Goal: Information Seeking & Learning: Check status

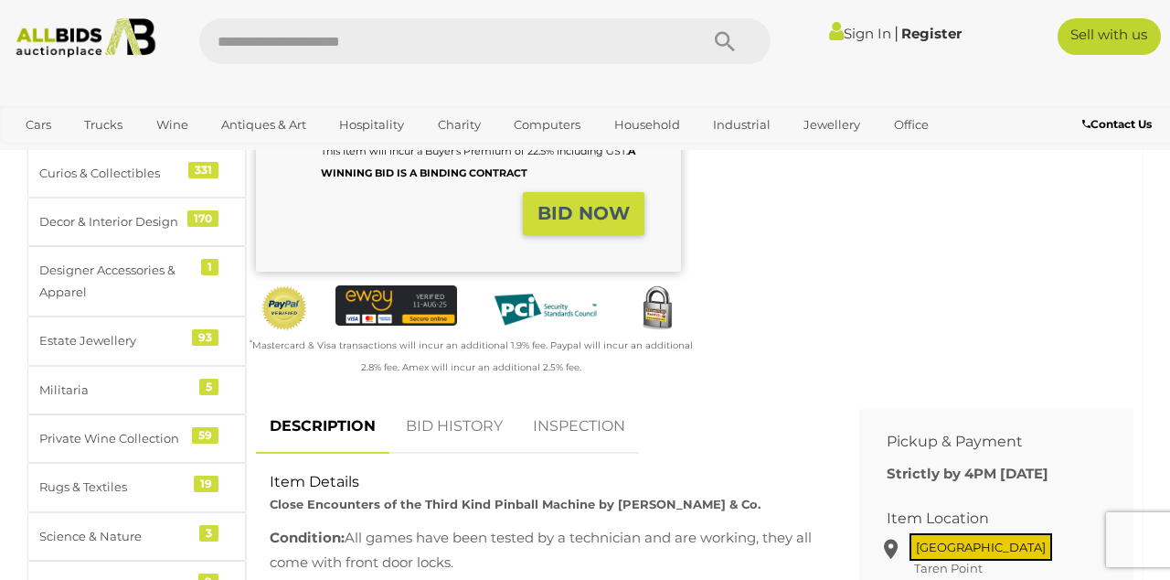
scroll to position [562, 0]
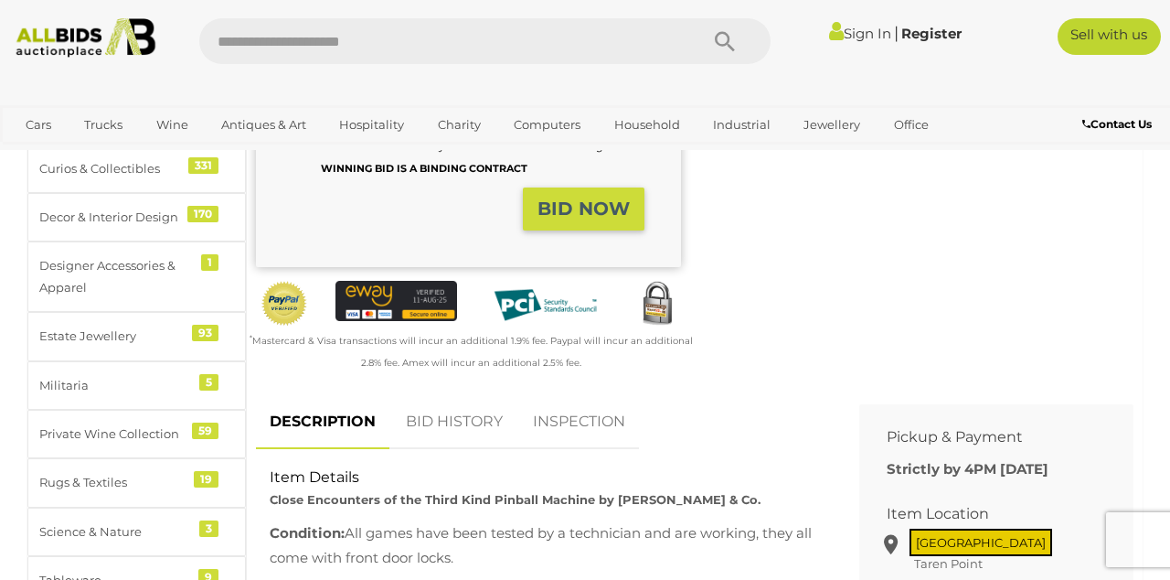
click at [462, 395] on link "BID HISTORY" at bounding box center [454, 422] width 124 height 54
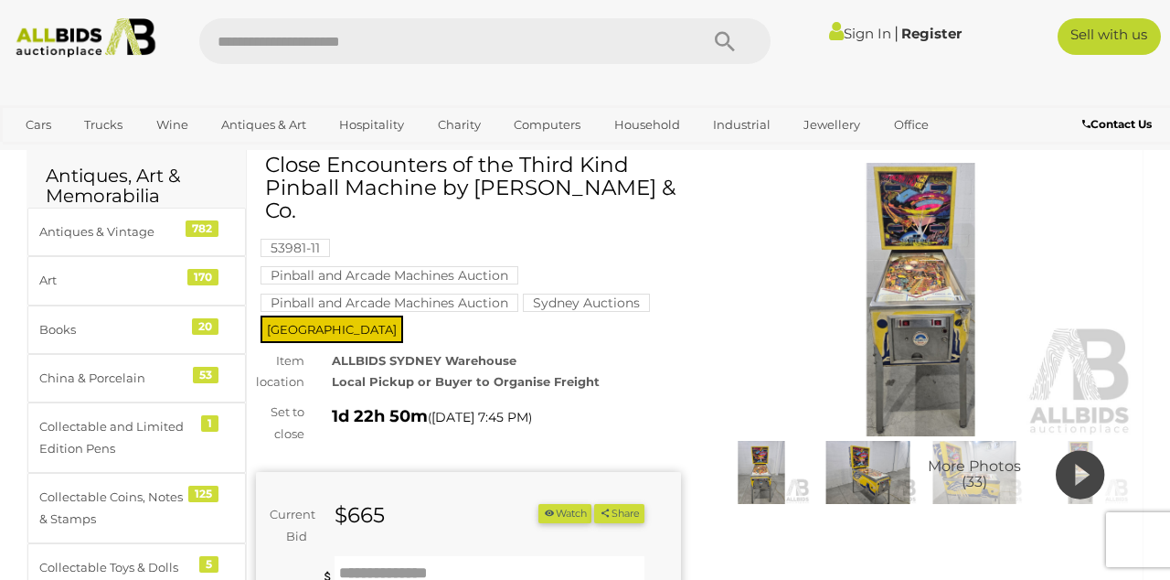
scroll to position [0, 0]
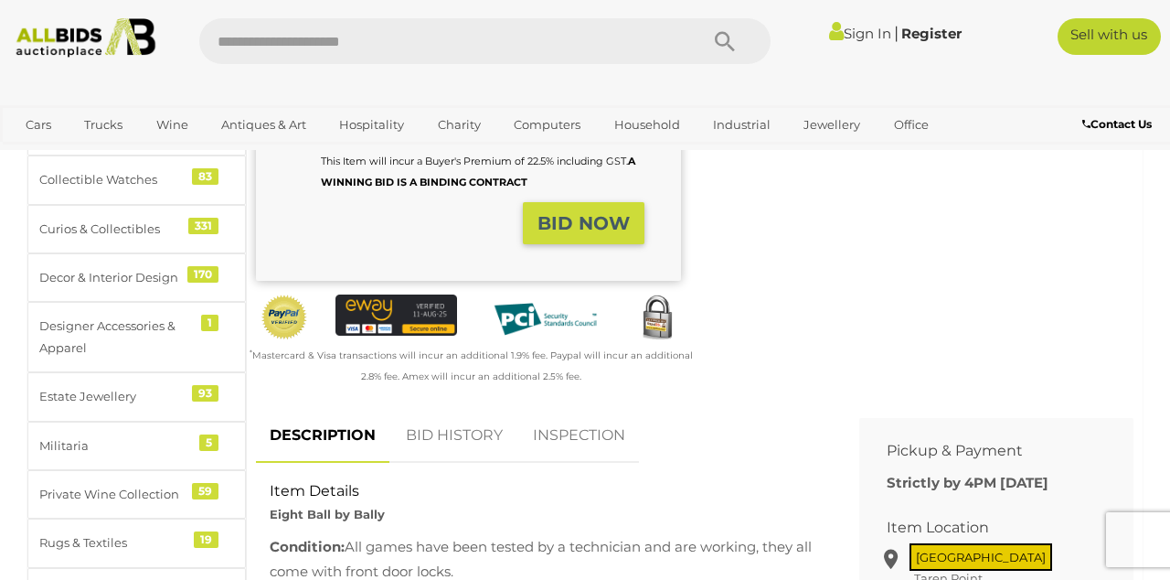
scroll to position [505, 0]
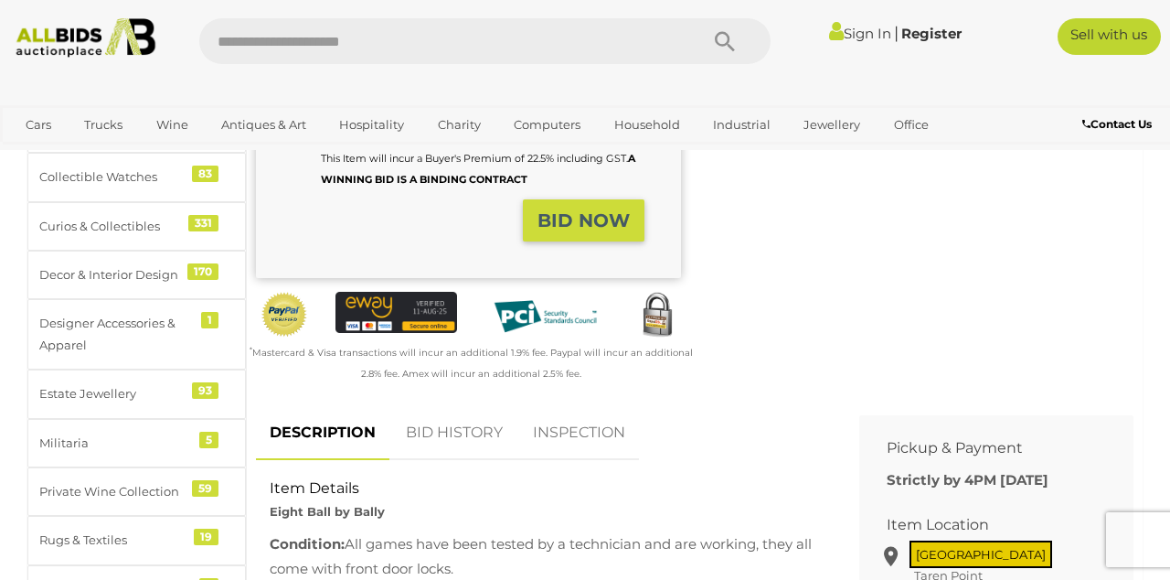
click at [455, 428] on link "BID HISTORY" at bounding box center [454, 433] width 124 height 54
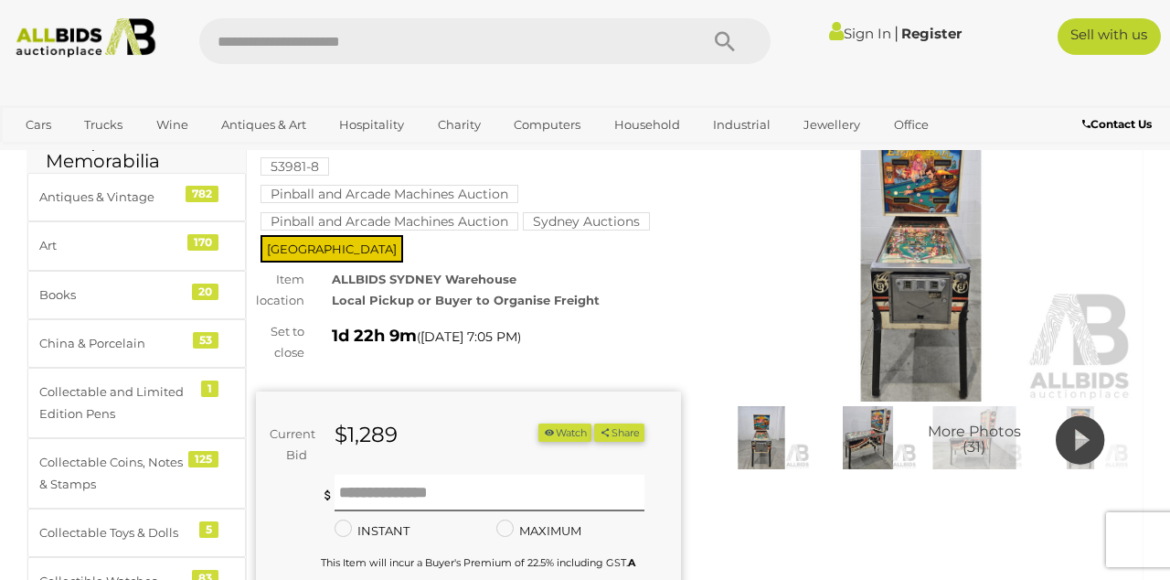
scroll to position [0, 0]
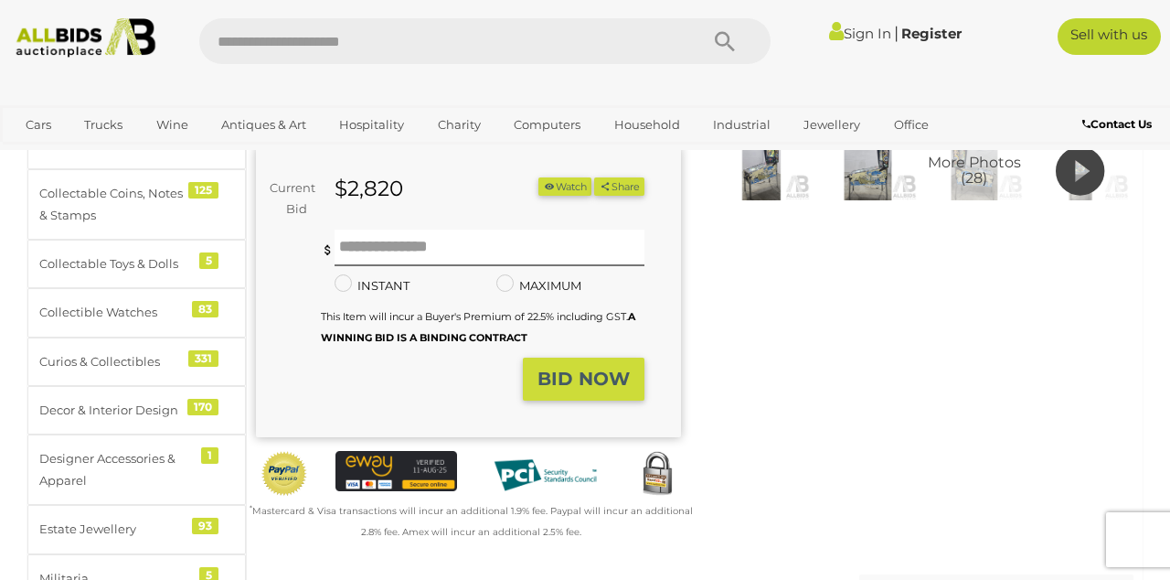
scroll to position [373, 0]
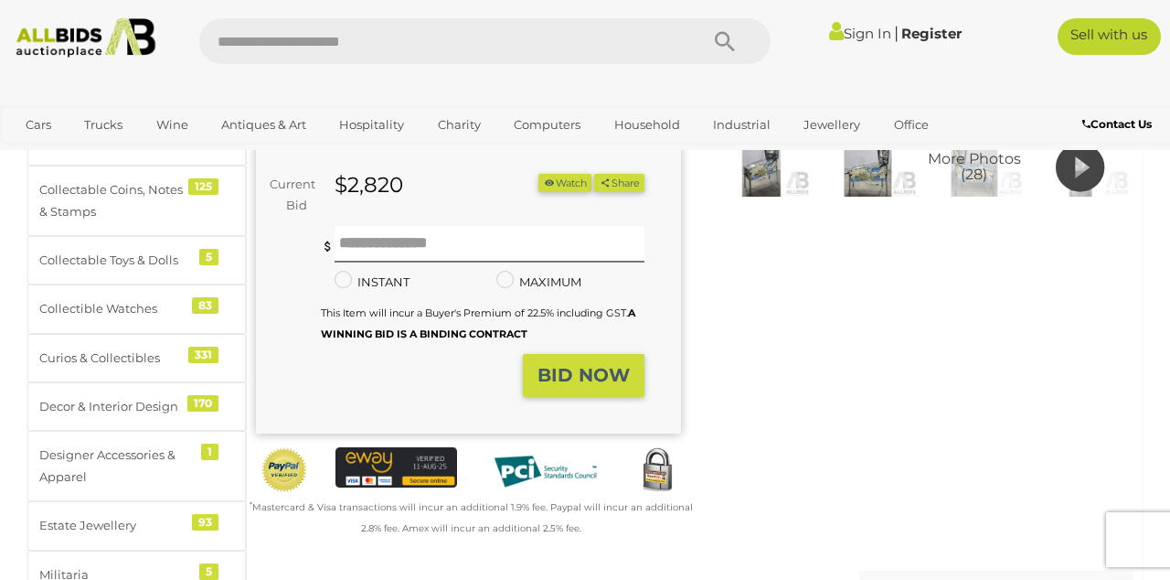
click at [459, 563] on link "BID HISTORY" at bounding box center [454, 588] width 124 height 54
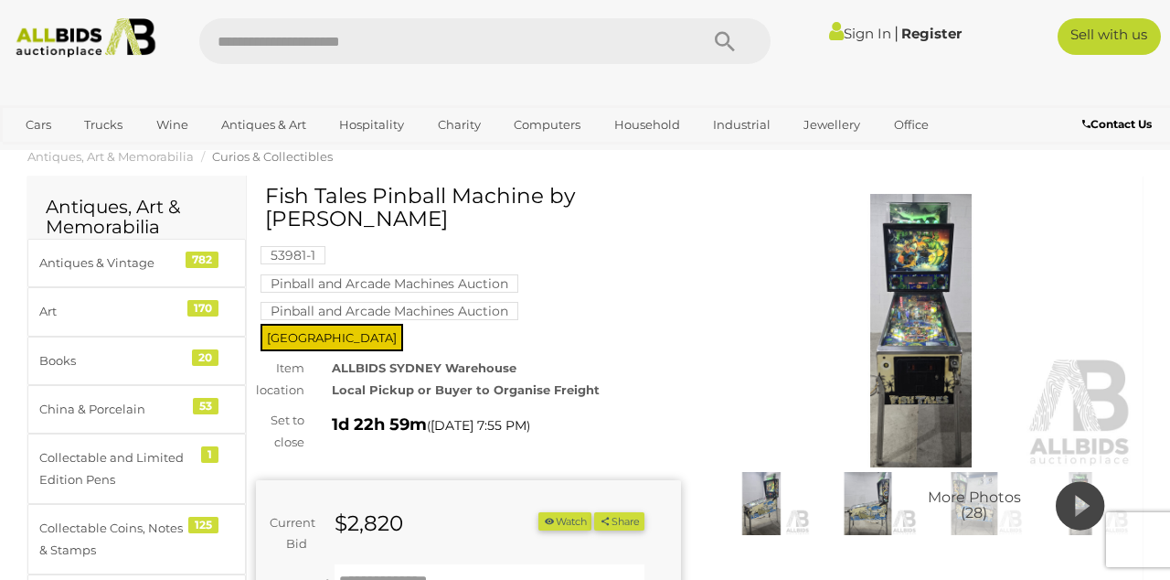
scroll to position [0, 0]
